Goal: Find specific page/section

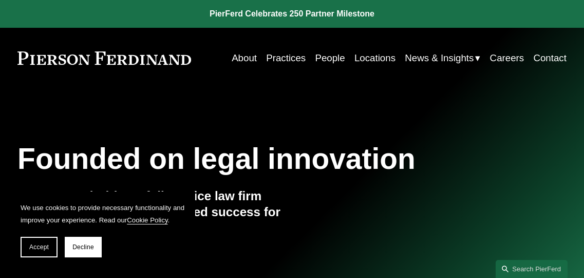
click at [363, 63] on link "Locations" at bounding box center [375, 57] width 41 height 19
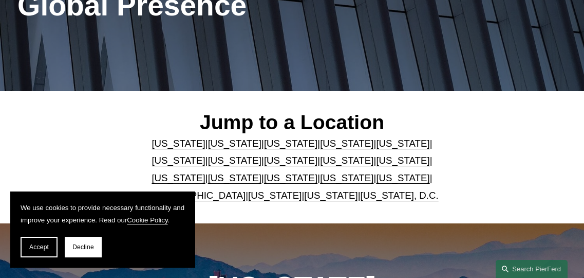
scroll to position [206, 0]
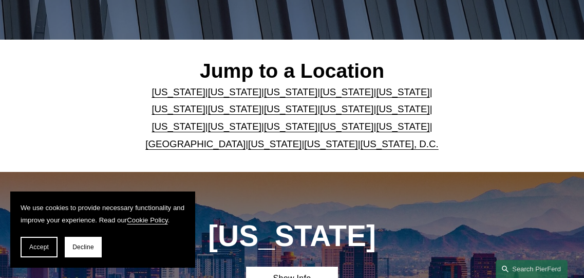
click at [386, 118] on p "[US_STATE] | [US_STATE] | [US_STATE] | [US_STATE] | [US_STATE] | [US_STATE] | […" at bounding box center [292, 117] width 320 height 69
click at [205, 121] on link "[US_STATE]" at bounding box center [178, 126] width 53 height 11
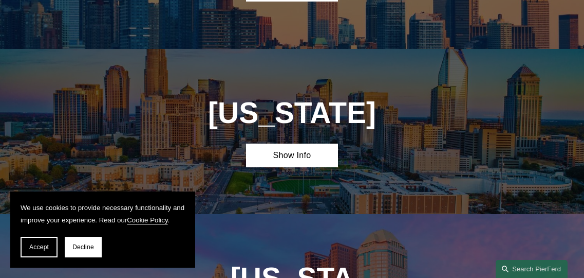
scroll to position [2055, 0]
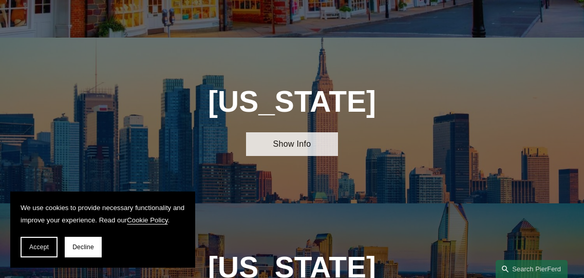
click at [308, 132] on link "Show Info" at bounding box center [291, 144] width 91 height 24
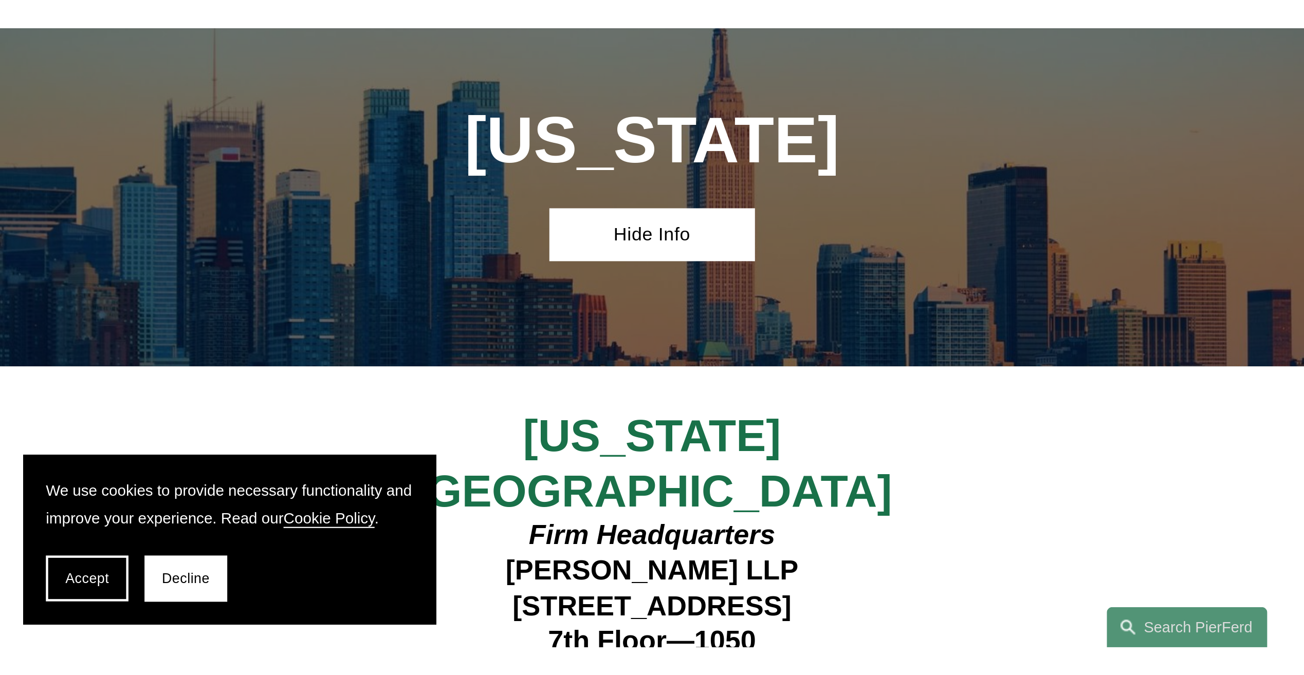
scroll to position [2107, 0]
